Goal: Task Accomplishment & Management: Manage account settings

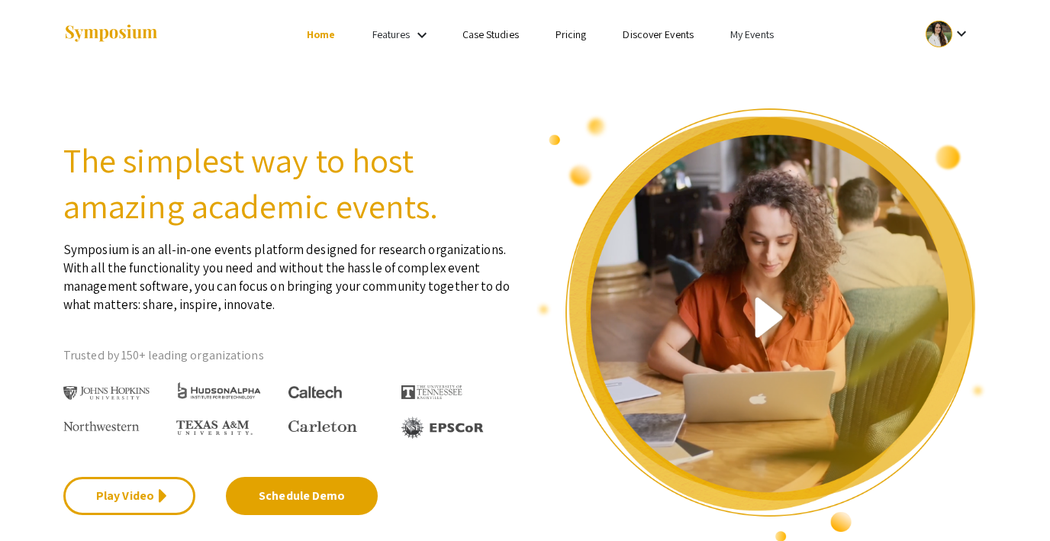
click at [945, 33] on div at bounding box center [939, 34] width 27 height 27
click at [928, 158] on button "Sign out" at bounding box center [957, 148] width 94 height 37
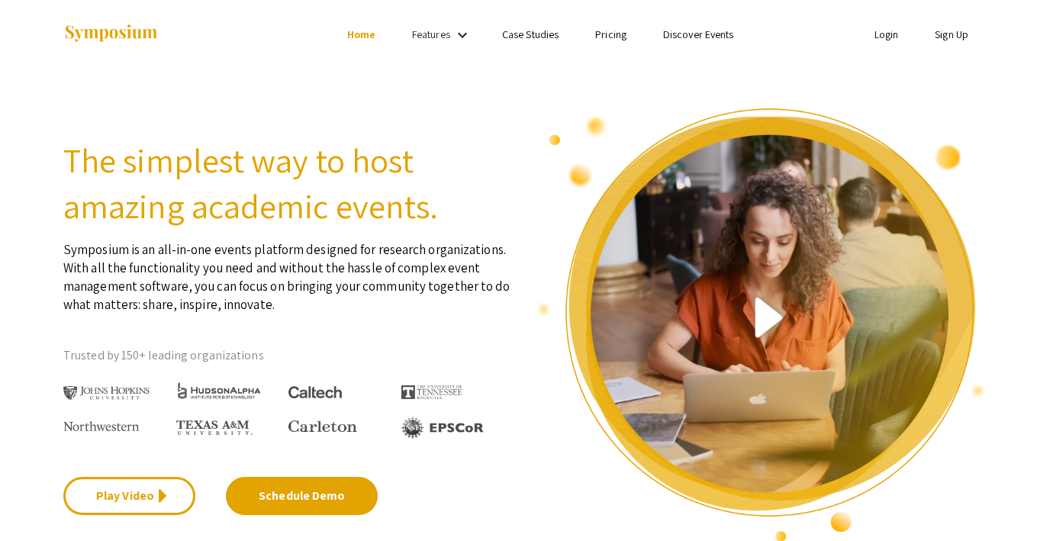
click at [940, 34] on link "Sign Up" at bounding box center [952, 34] width 34 height 14
